Goal: Task Accomplishment & Management: Use online tool/utility

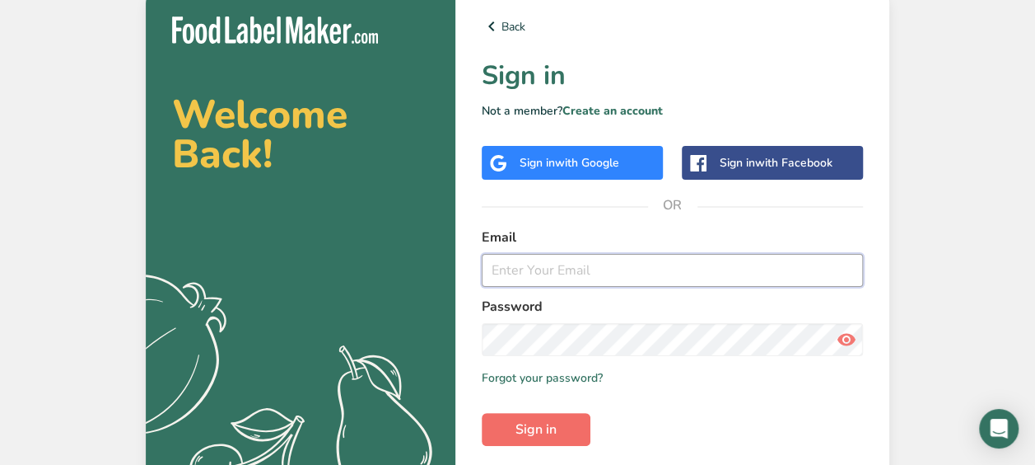
type input "[EMAIL_ADDRESS][DOMAIN_NAME]"
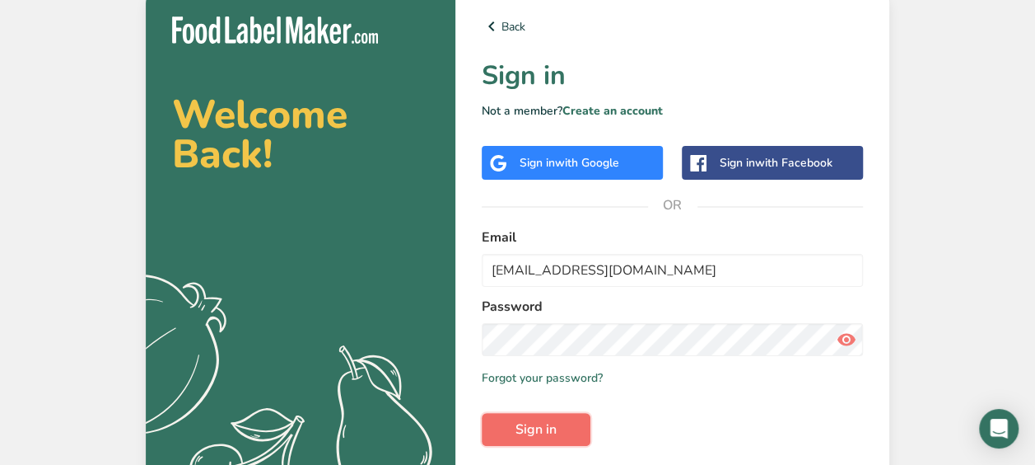
click at [554, 423] on span "Sign in" at bounding box center [536, 429] width 41 height 20
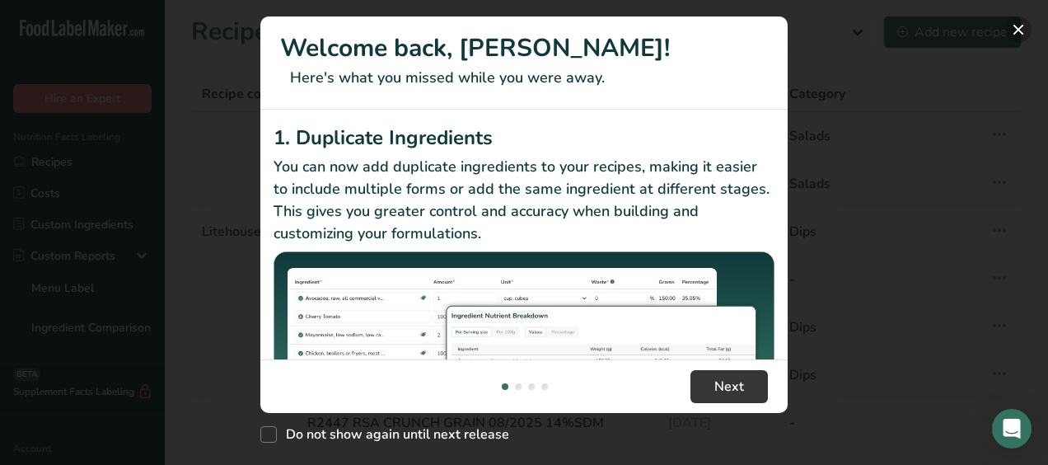
click at [1024, 26] on button "New Features" at bounding box center [1018, 29] width 26 height 26
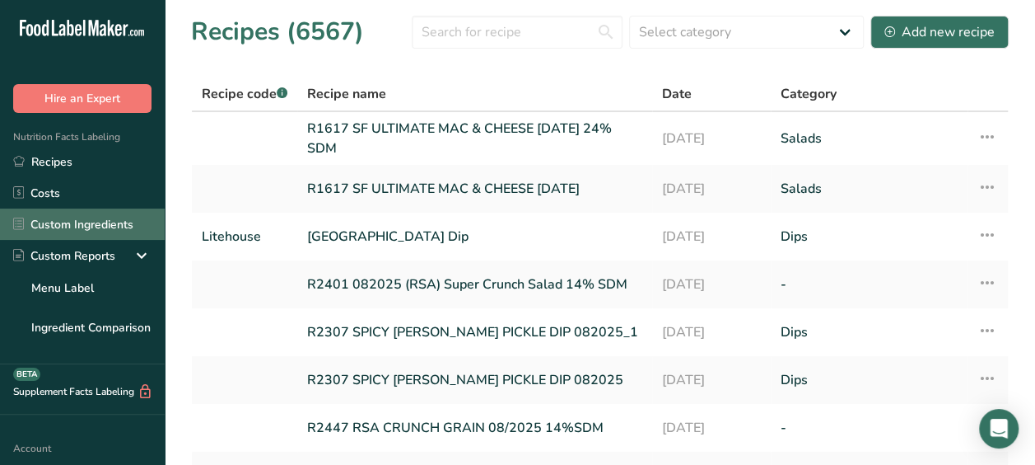
click at [70, 228] on link "Custom Ingredients" at bounding box center [82, 223] width 165 height 31
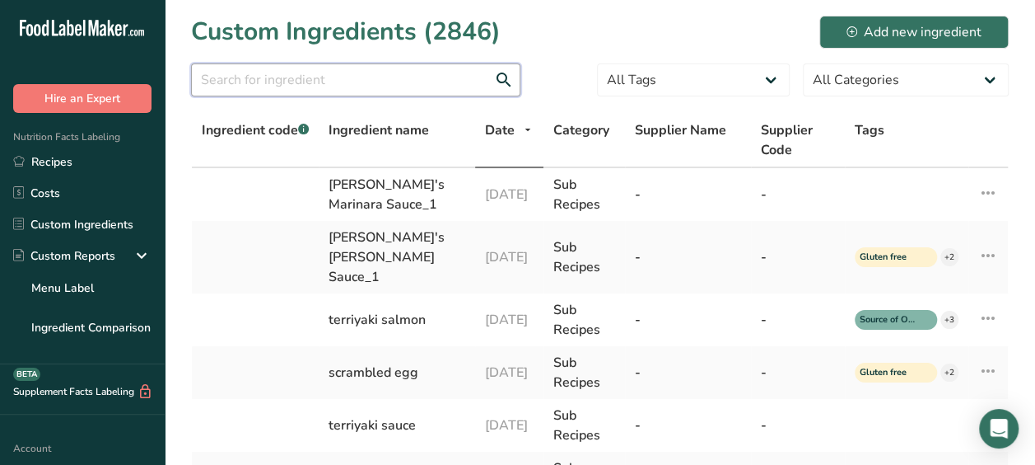
click at [357, 81] on input "text" at bounding box center [355, 79] width 329 height 33
type input "cream"
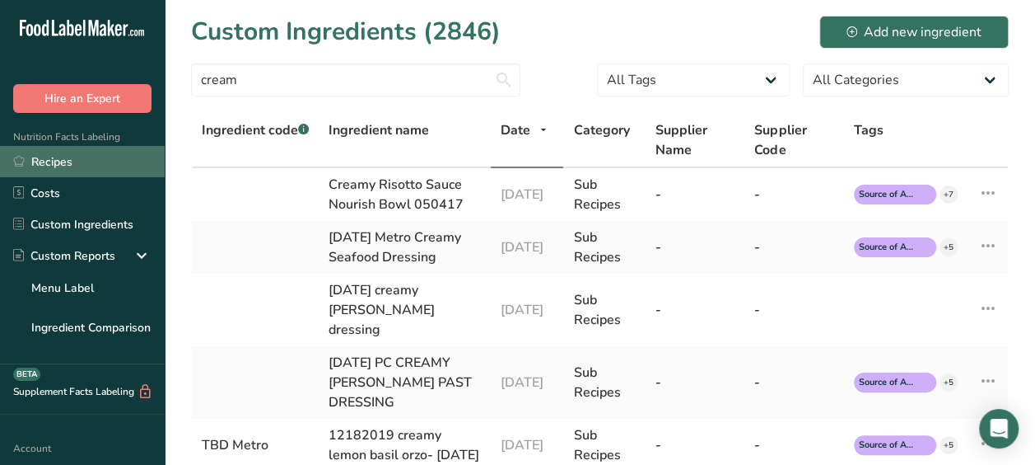
click at [59, 154] on link "Recipes" at bounding box center [82, 161] width 165 height 31
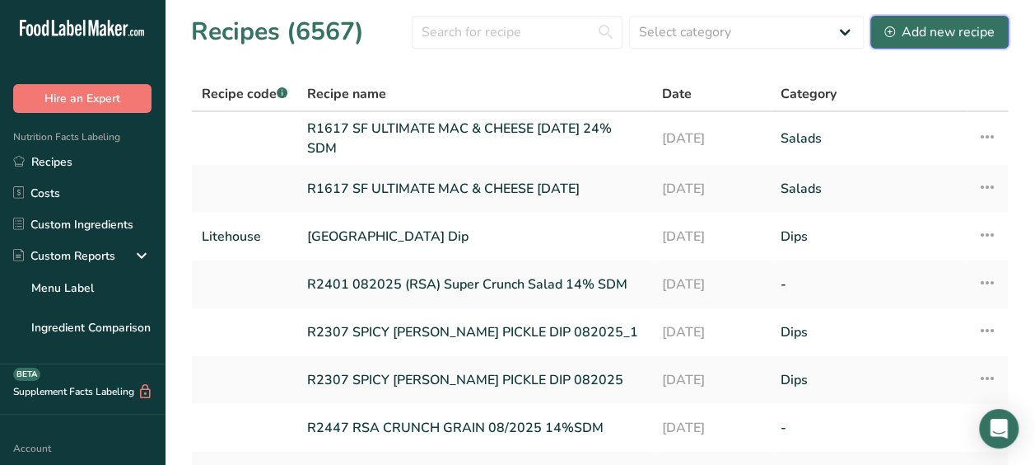
click at [986, 22] on div "Add new recipe" at bounding box center [940, 32] width 110 height 20
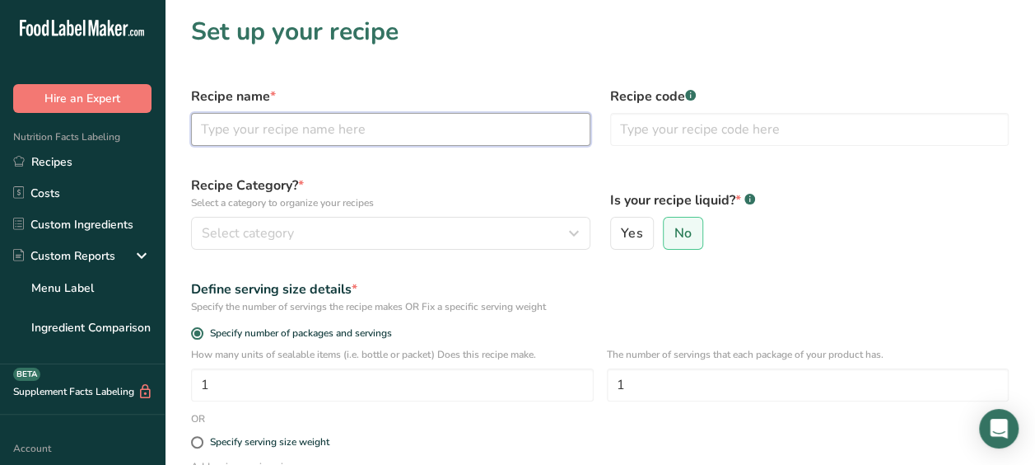
click at [368, 135] on input "text" at bounding box center [390, 129] width 399 height 33
type input "x"
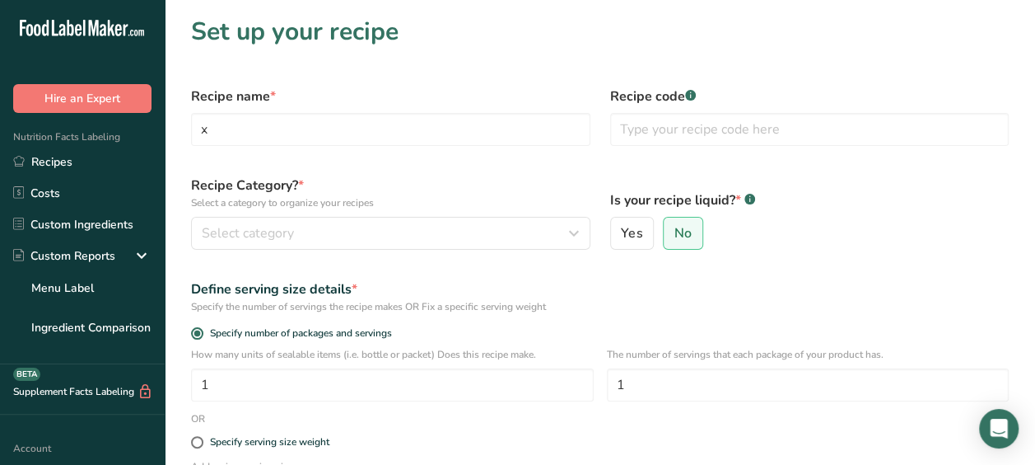
click at [353, 175] on div "Recipe Category? * Select a category to organize your recipes Select category S…" at bounding box center [390, 213] width 419 height 94
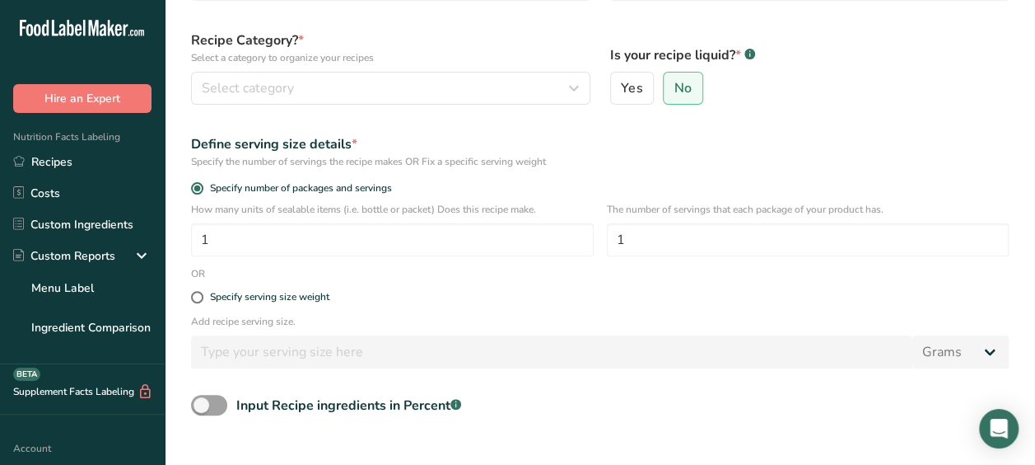
scroll to position [146, 0]
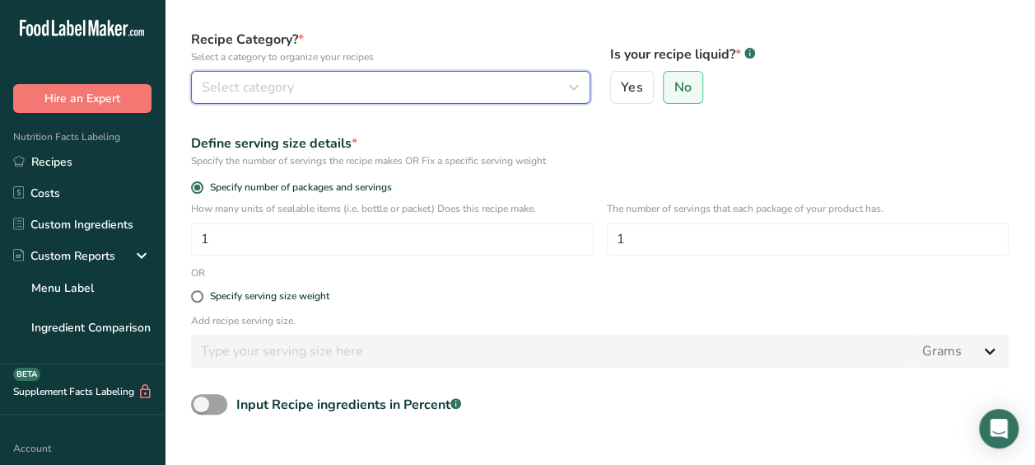
click at [412, 88] on div "Select category" at bounding box center [386, 87] width 368 height 20
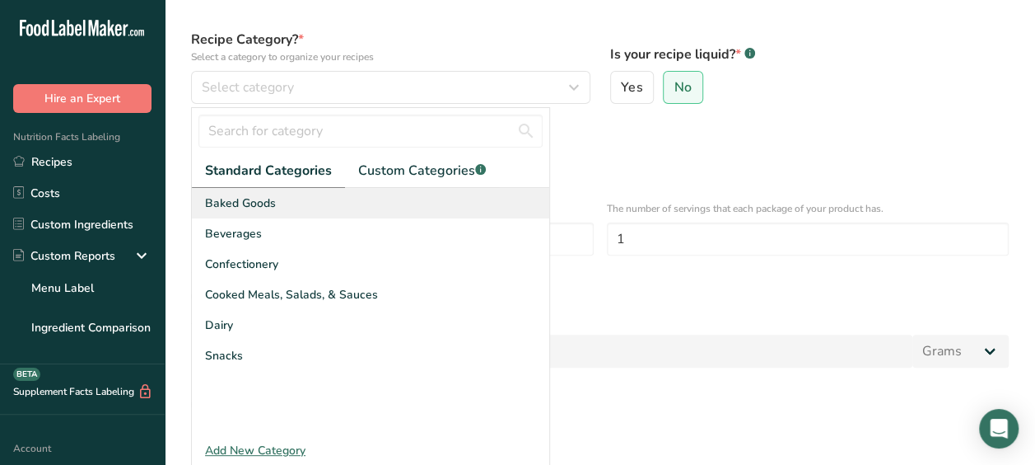
click at [342, 201] on div "Baked Goods" at bounding box center [370, 203] width 357 height 30
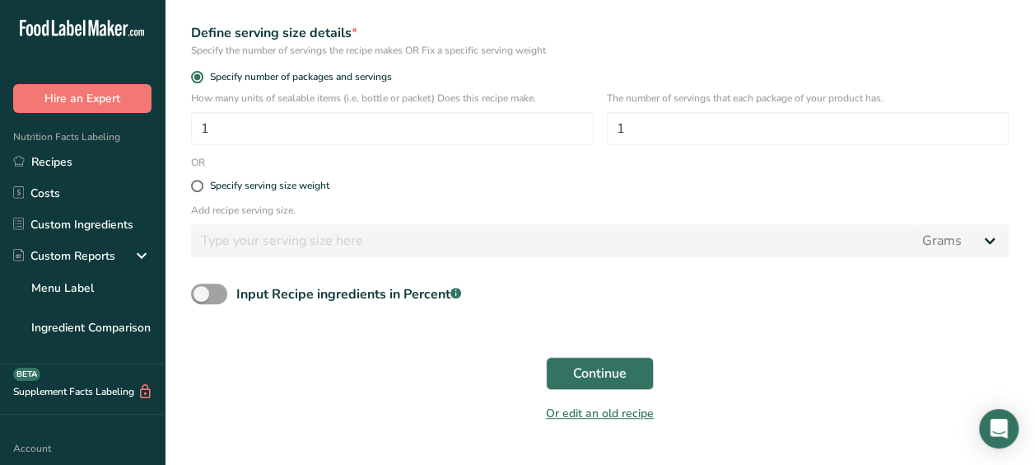
scroll to position [287, 0]
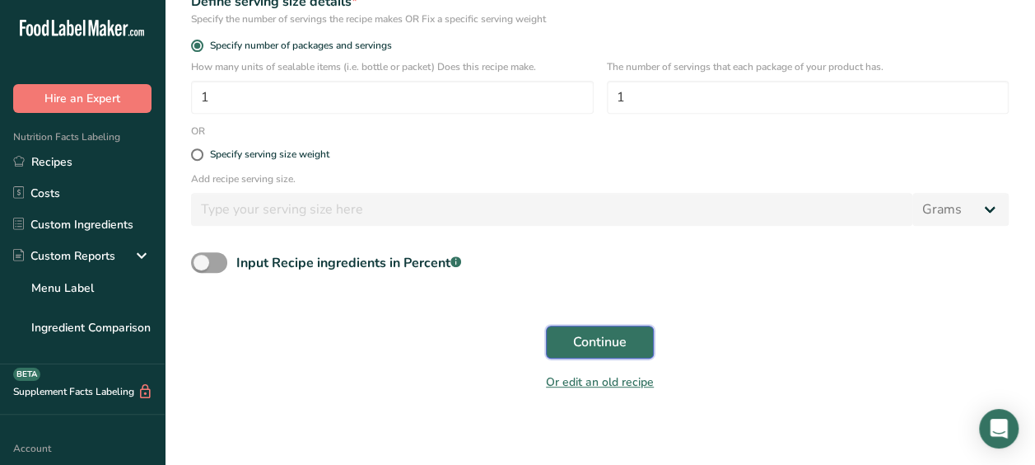
click at [599, 328] on button "Continue" at bounding box center [600, 341] width 108 height 33
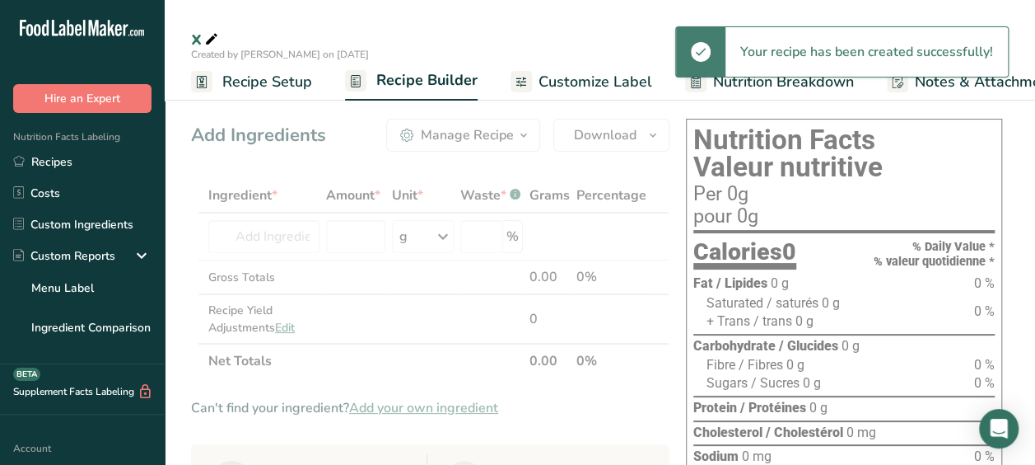
click at [238, 91] on span "Recipe Setup" at bounding box center [267, 82] width 90 height 22
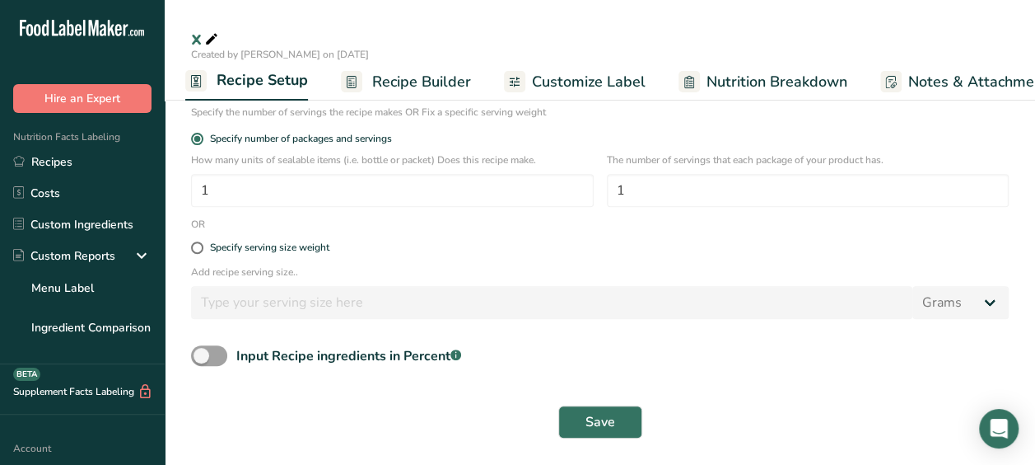
scroll to position [224, 0]
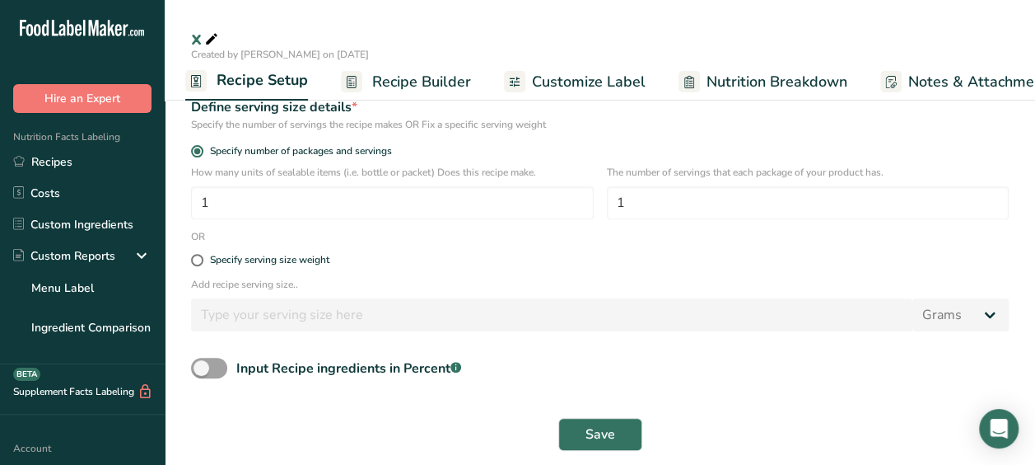
click at [200, 267] on div "Specify serving size weight" at bounding box center [600, 260] width 838 height 33
click at [195, 259] on span at bounding box center [197, 260] width 12 height 12
click at [195, 259] on input "Specify serving size weight" at bounding box center [196, 260] width 11 height 11
radio input "true"
radio input "false"
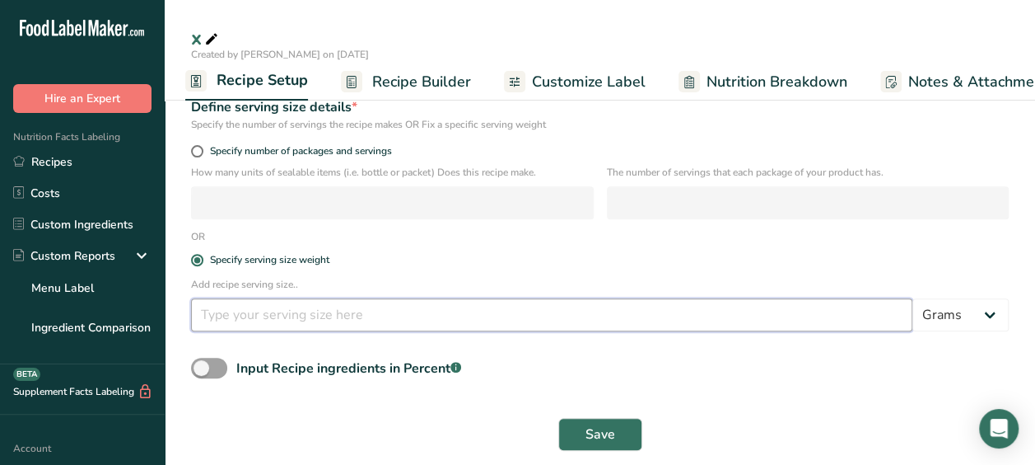
click at [243, 315] on input "number" at bounding box center [552, 314] width 722 height 33
type input "100"
click at [558, 418] on button "Save" at bounding box center [600, 434] width 84 height 33
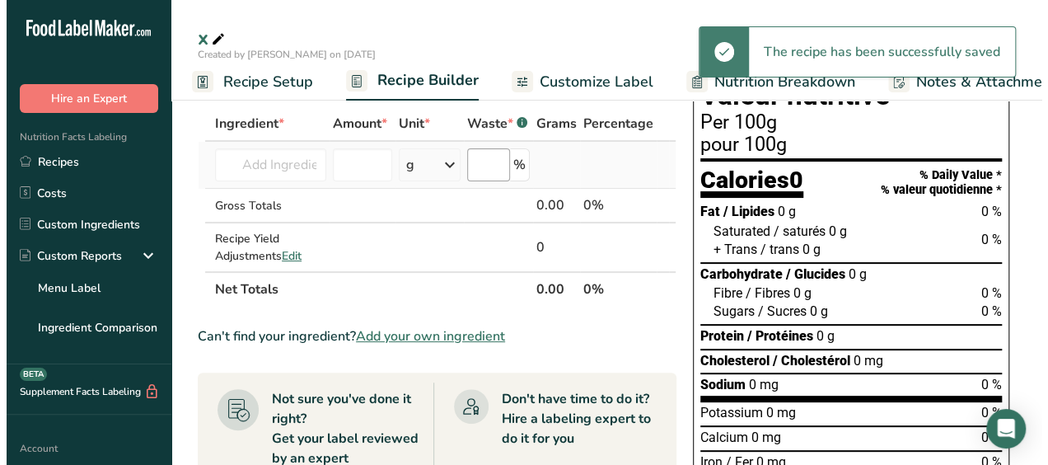
scroll to position [72, 0]
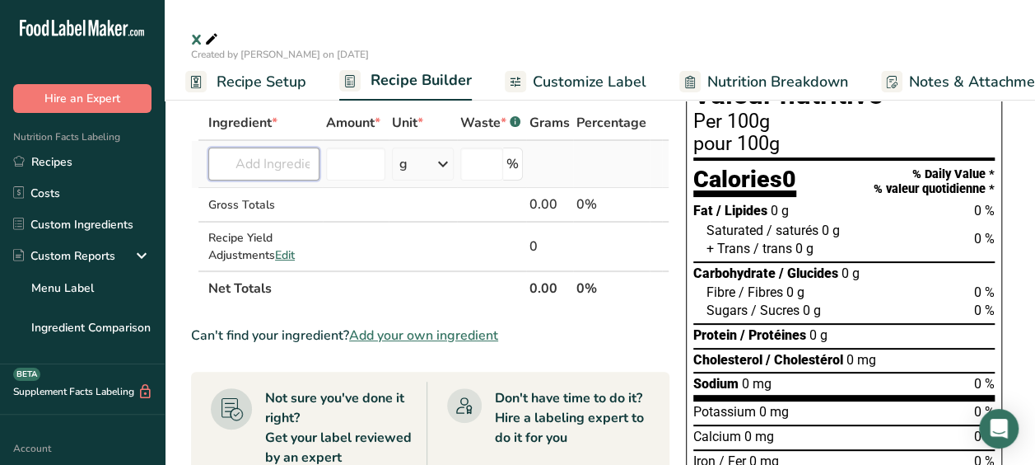
click at [256, 167] on input "text" at bounding box center [263, 163] width 111 height 33
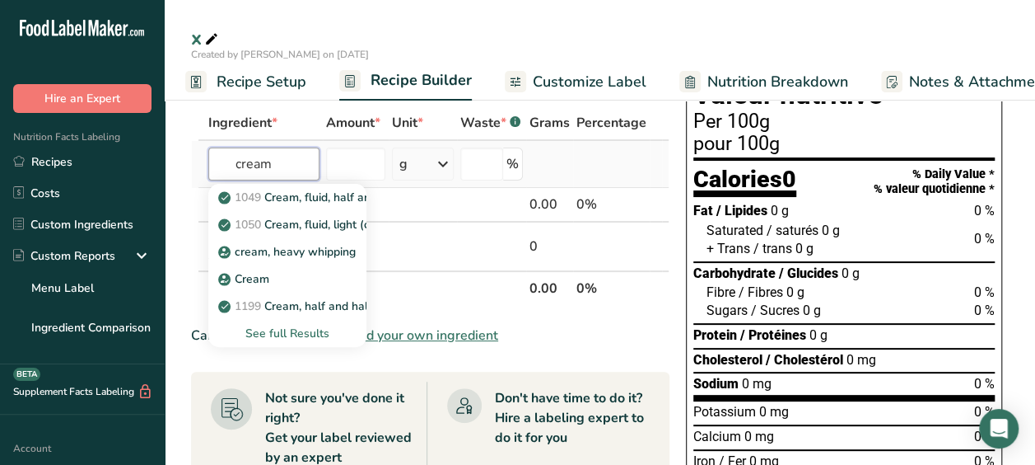
type input "cream"
click at [300, 329] on div "See full Results" at bounding box center [288, 333] width 132 height 17
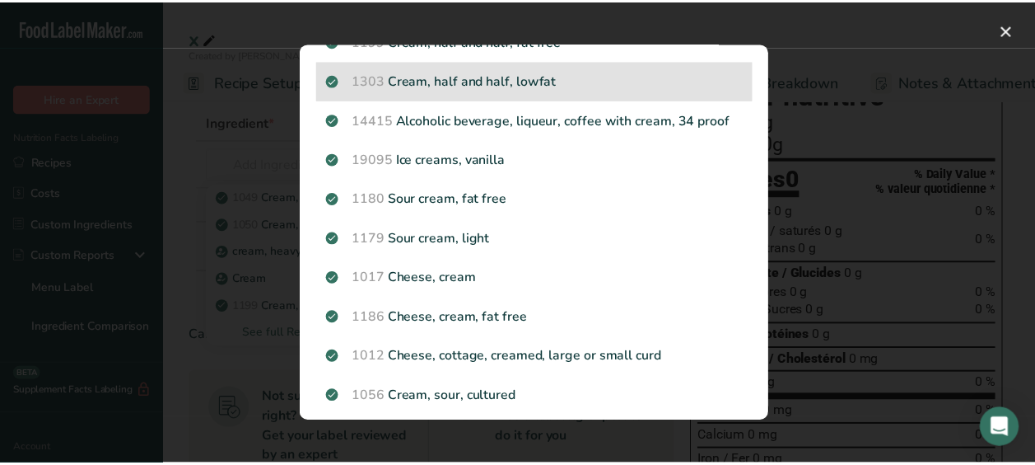
scroll to position [0, 0]
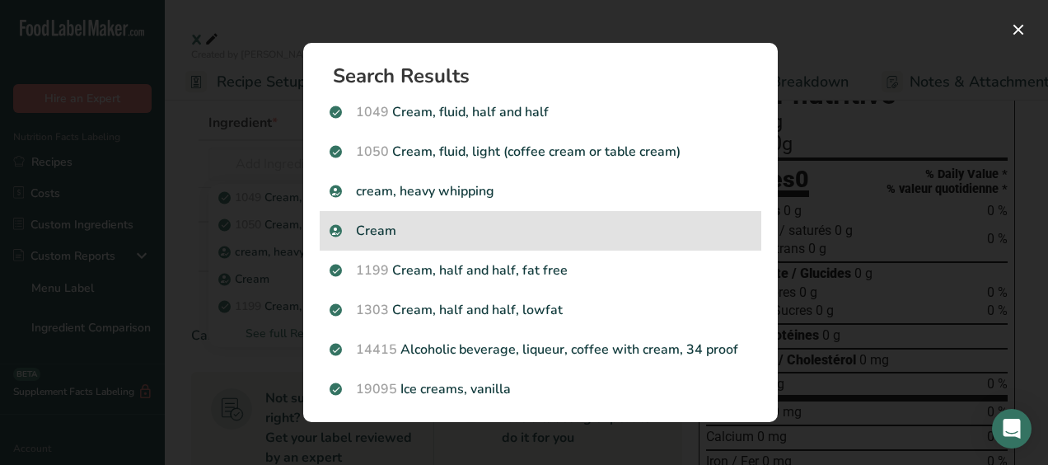
click at [441, 227] on p "Cream" at bounding box center [540, 231] width 422 height 20
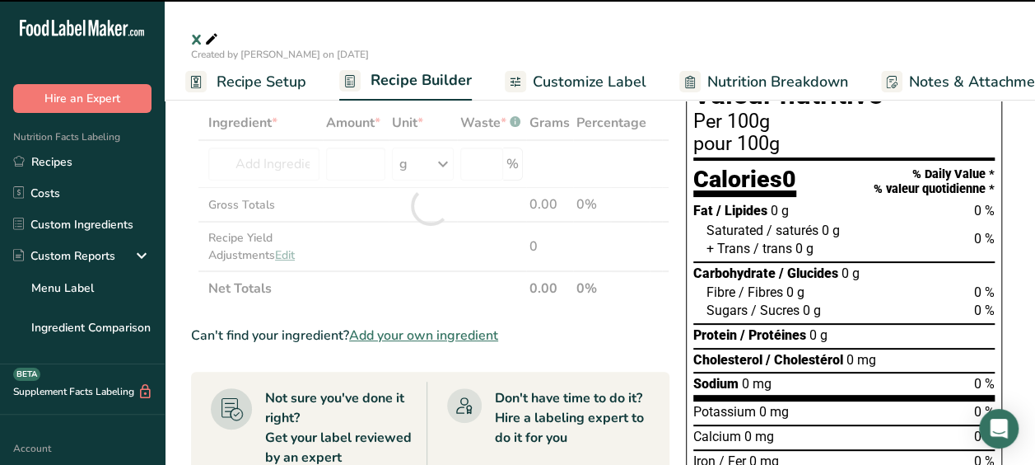
type input "0"
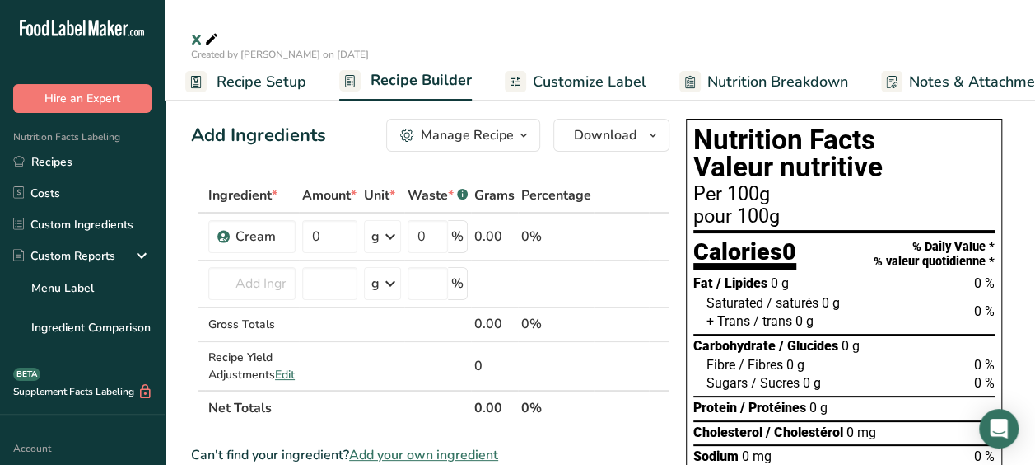
click at [757, 338] on span "Carbohydrate" at bounding box center [735, 346] width 82 height 16
click at [322, 236] on input "0" at bounding box center [329, 236] width 54 height 33
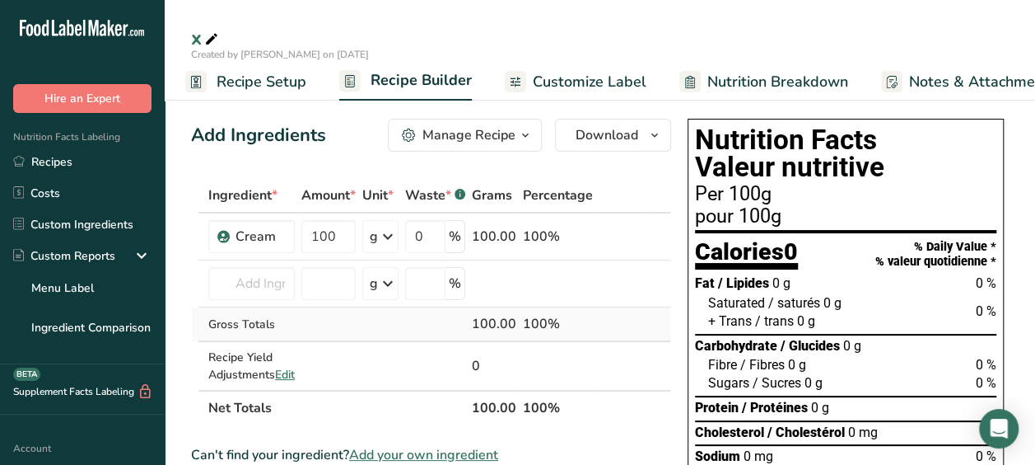
click at [329, 328] on div "Ingredient * Amount * Unit * Waste * .a-a{fill:#347362;}.b-a{fill:#fff;} Grams …" at bounding box center [431, 301] width 480 height 247
drag, startPoint x: 753, startPoint y: 284, endPoint x: 814, endPoint y: 282, distance: 61.0
click at [814, 282] on div "Fat / Lipides 12 g 16 %" at bounding box center [845, 283] width 301 height 18
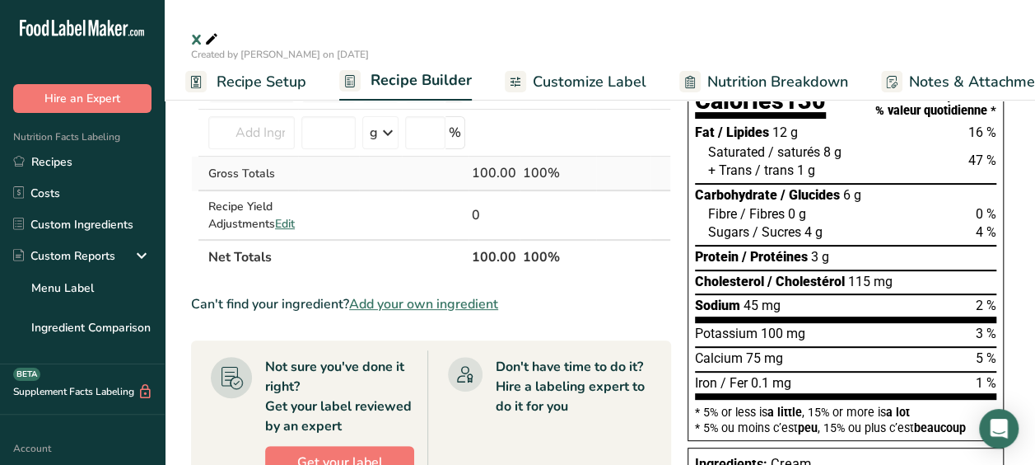
scroll to position [39, 0]
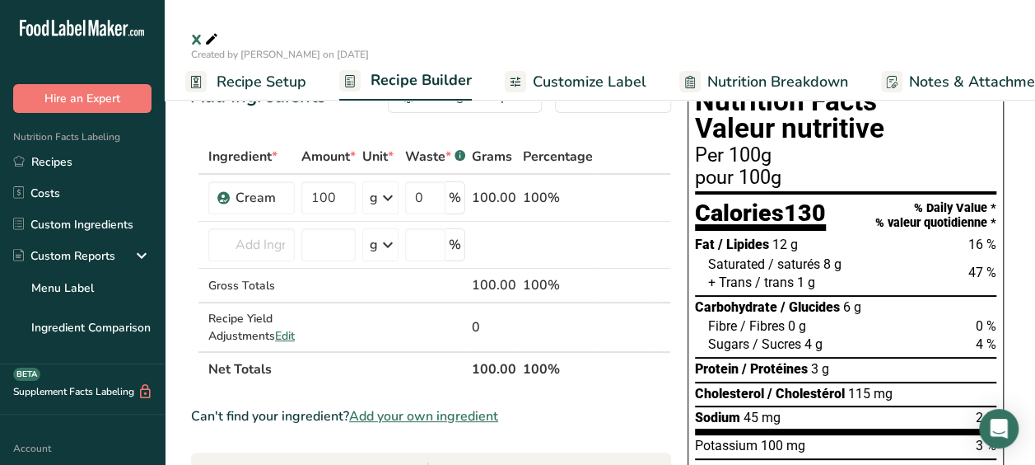
click at [761, 279] on span "/ trans" at bounding box center [774, 282] width 39 height 16
click at [343, 188] on input "100" at bounding box center [328, 197] width 54 height 33
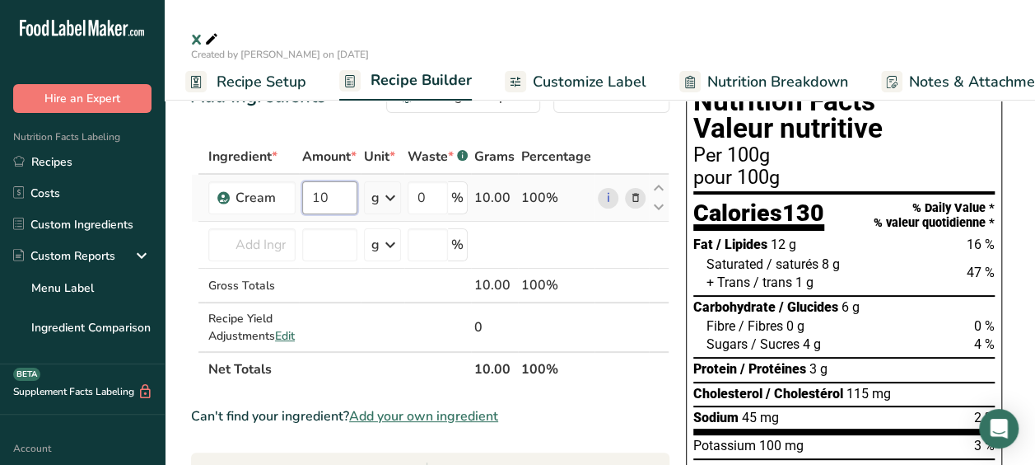
type input "1"
click at [322, 204] on input "number" at bounding box center [329, 197] width 54 height 33
type input "0"
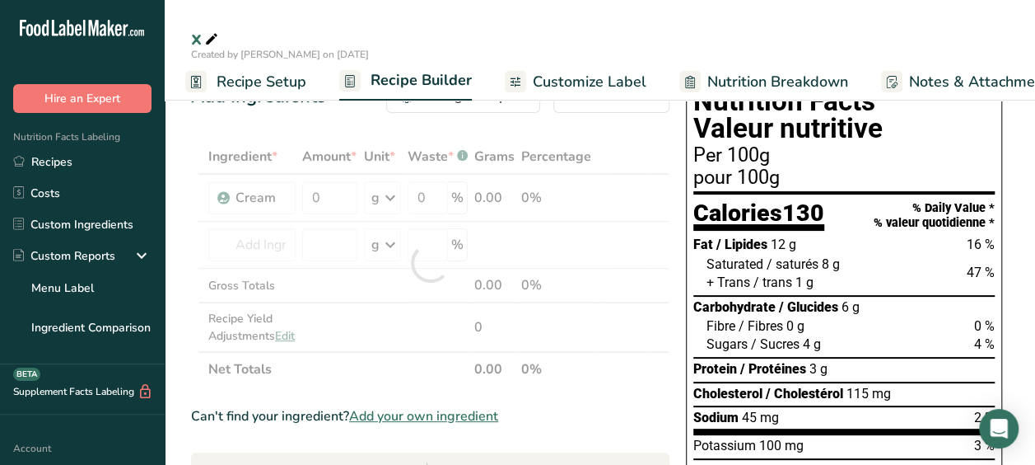
drag, startPoint x: 751, startPoint y: 240, endPoint x: 806, endPoint y: 249, distance: 55.1
click at [806, 249] on div "Fat / Lipides 12 g 16 %" at bounding box center [844, 245] width 301 height 18
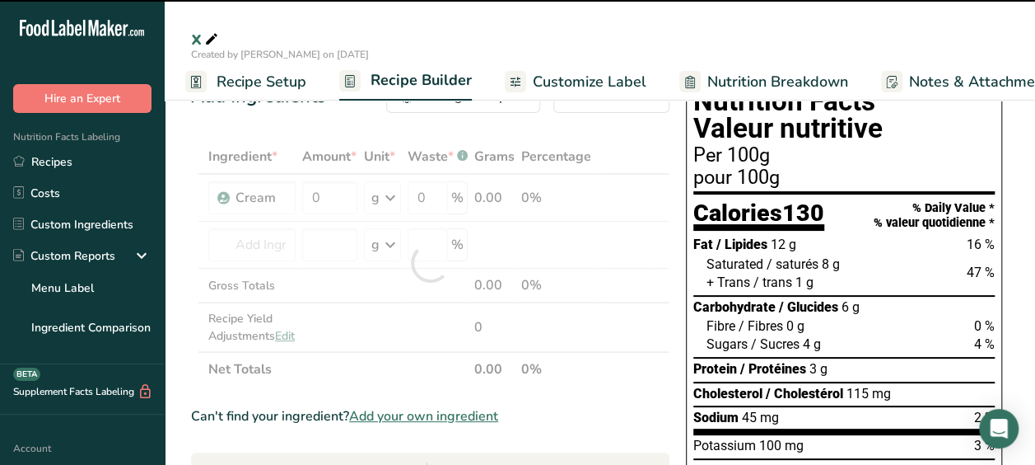
click at [806, 249] on div "Fat / Lipides 12 g 16 %" at bounding box center [844, 245] width 301 height 18
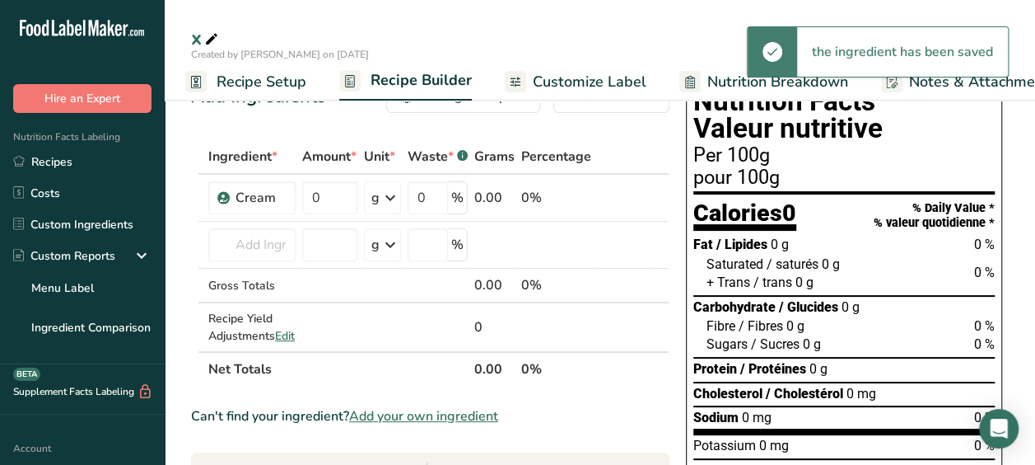
click at [949, 249] on div "Fat / Lipides 0 g 0 %" at bounding box center [844, 245] width 301 height 18
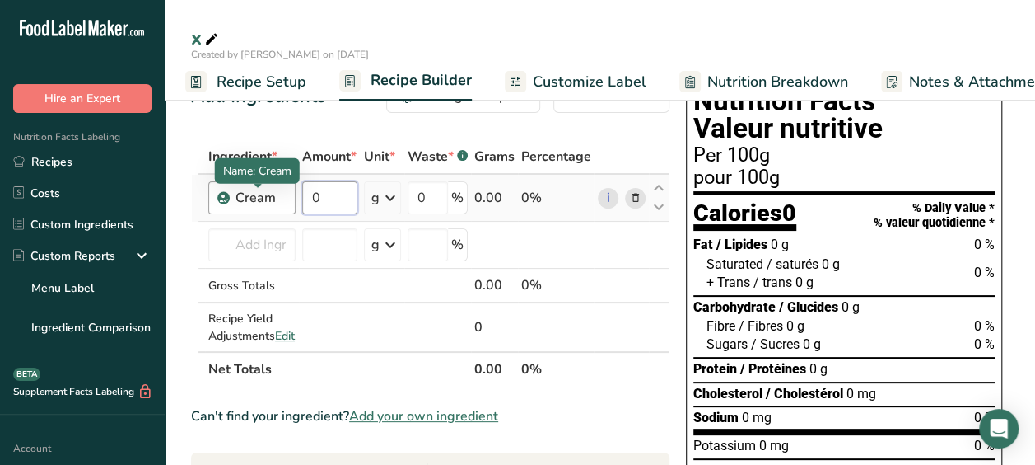
drag, startPoint x: 317, startPoint y: 183, endPoint x: 252, endPoint y: 207, distance: 69.3
click at [252, 207] on tr "Cream 0 g Weight Units g kg mg See more Volume Units l Volume units require a d…" at bounding box center [430, 198] width 477 height 47
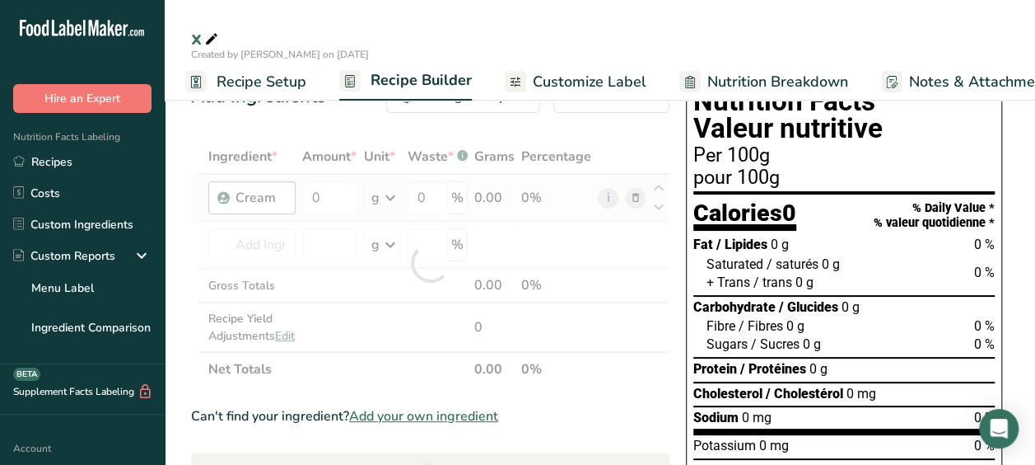
click at [252, 207] on div "Ingredient * Amount * Unit * Waste * .a-a{fill:#347362;}.b-a{fill:#fff;} Grams …" at bounding box center [430, 262] width 479 height 247
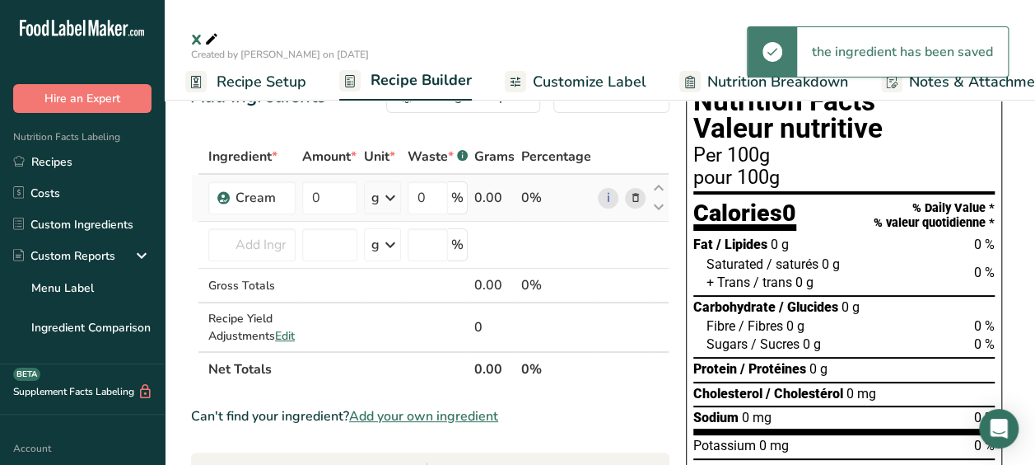
click at [635, 195] on icon at bounding box center [635, 197] width 12 height 17
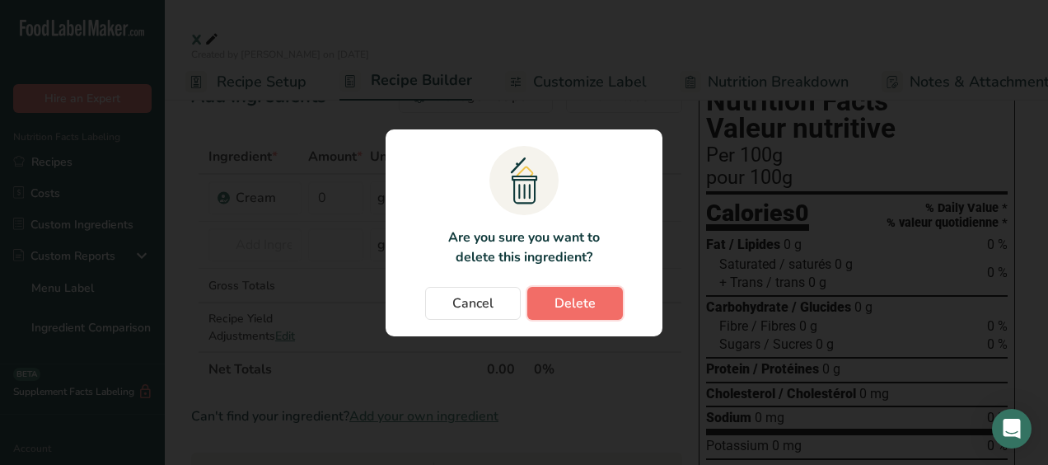
click at [532, 301] on button "Delete" at bounding box center [575, 303] width 96 height 33
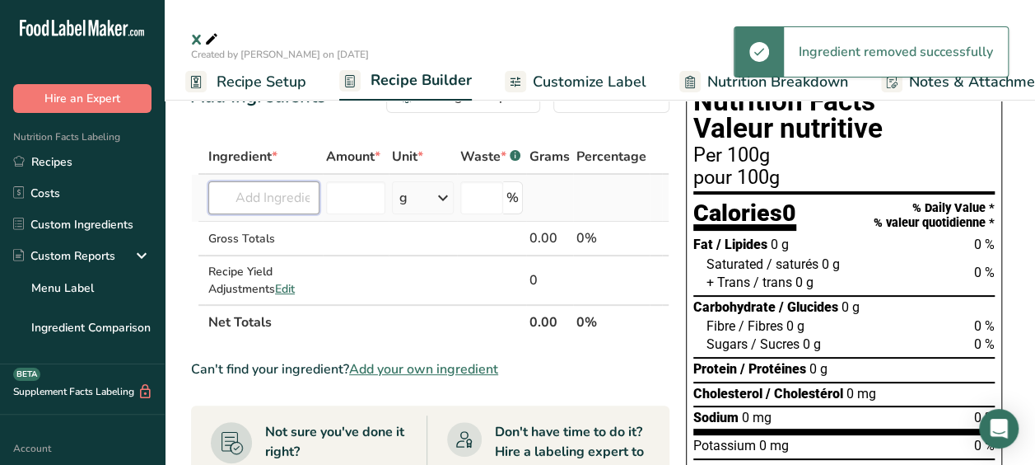
click at [241, 207] on input "text" at bounding box center [263, 197] width 111 height 33
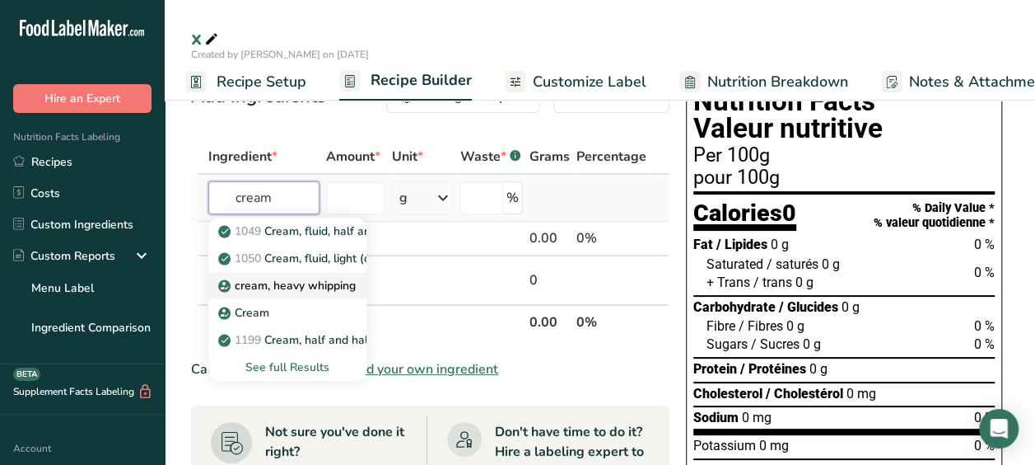
type input "cream"
click at [315, 295] on link "cream, heavy whipping" at bounding box center [287, 285] width 158 height 27
type input "cream, heavy whipping"
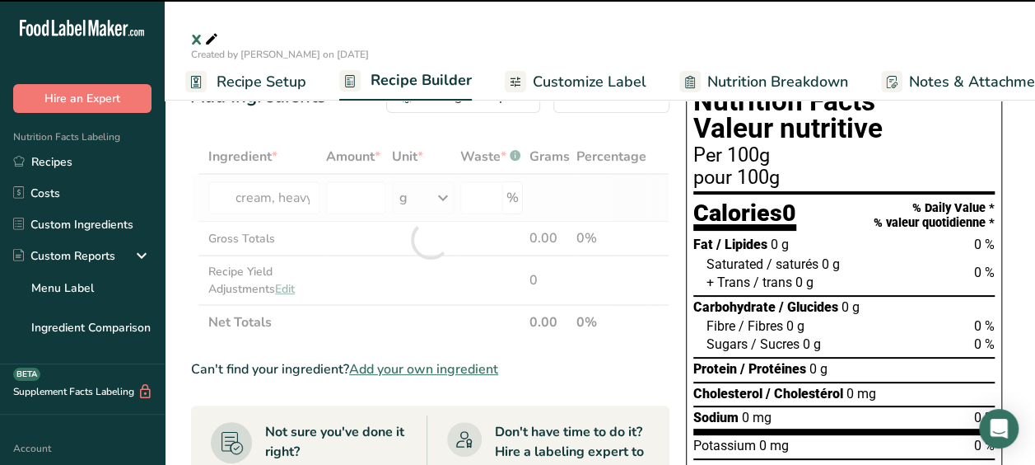
type input "0"
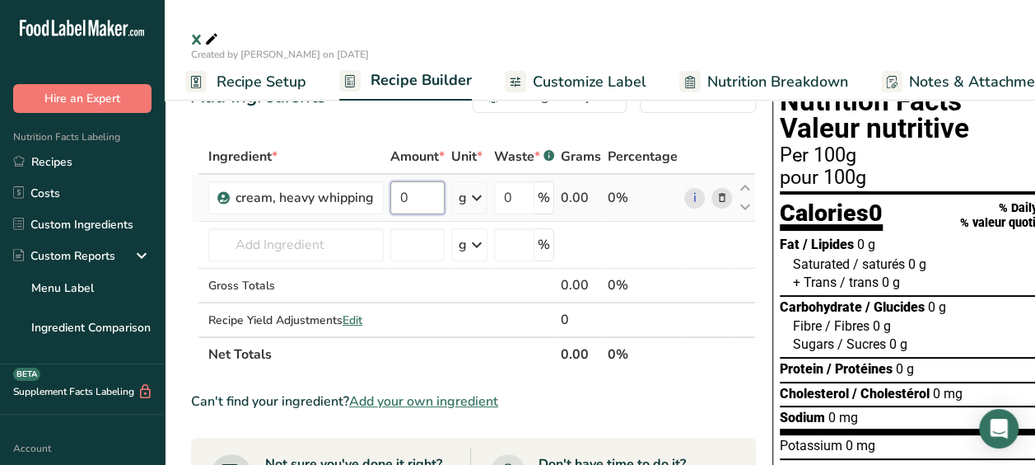
click at [422, 203] on input "0" at bounding box center [417, 197] width 54 height 33
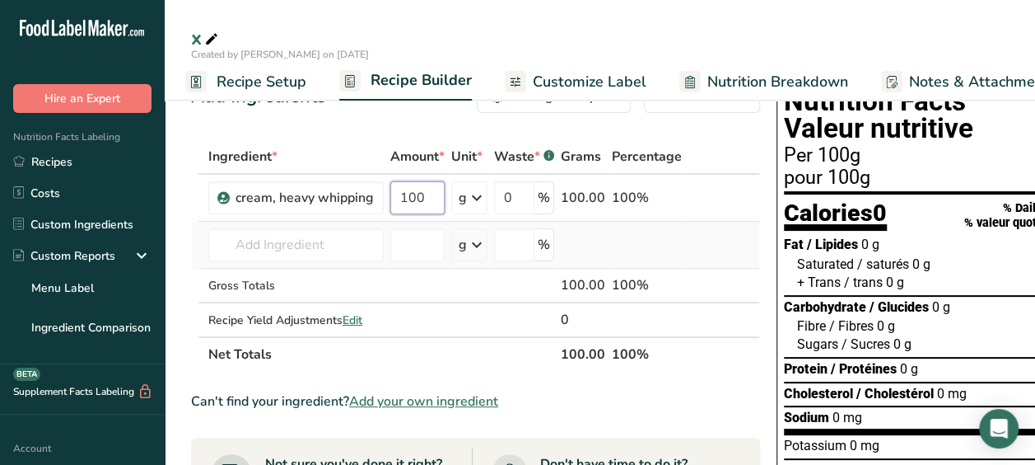
type input "100"
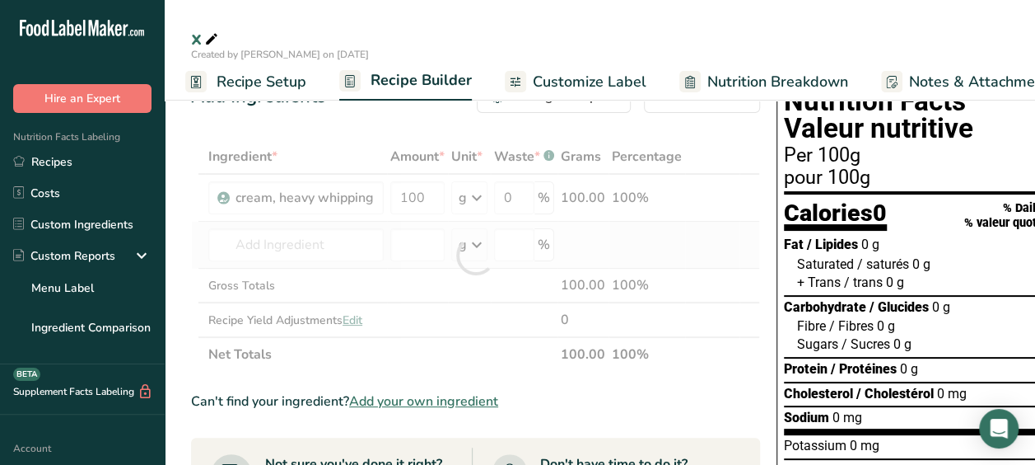
click at [614, 246] on div "Ingredient * Amount * Unit * Waste * .a-a{fill:#347362;}.b-a{fill:#fff;} Grams …" at bounding box center [475, 255] width 569 height 232
